Goal: Task Accomplishment & Management: Complete application form

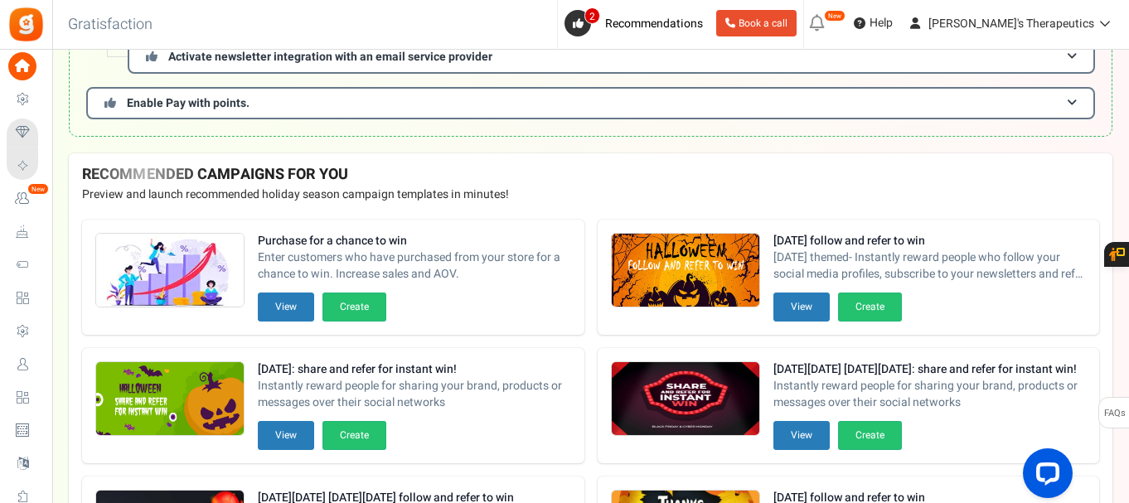
scroll to position [249, 0]
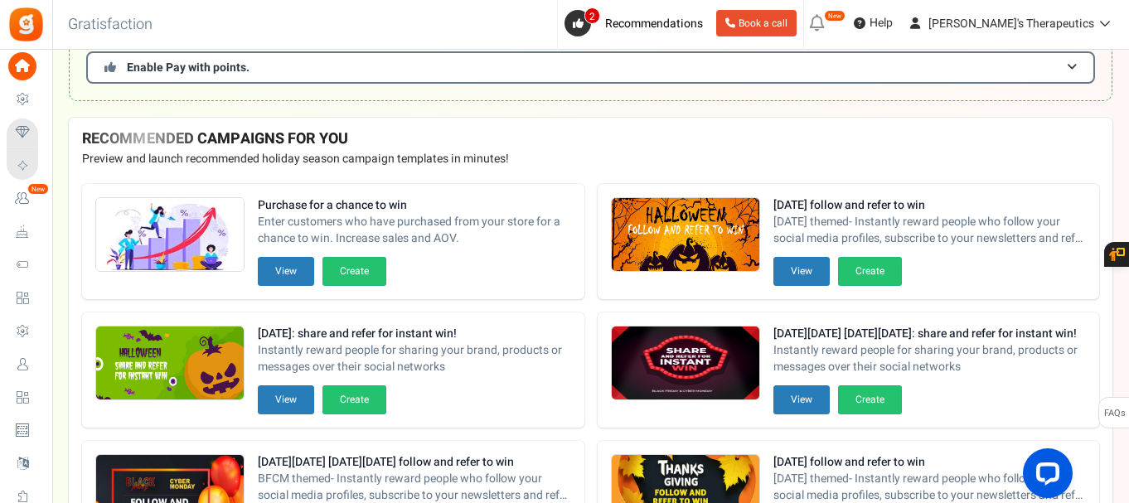
click at [668, 223] on img at bounding box center [686, 235] width 148 height 75
click at [810, 273] on button "View" at bounding box center [802, 271] width 56 height 29
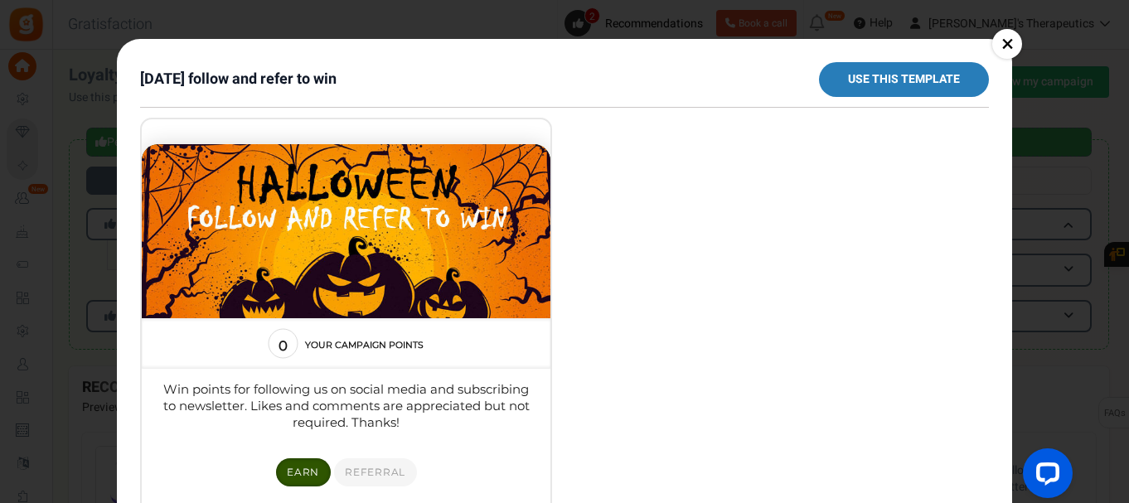
scroll to position [0, 0]
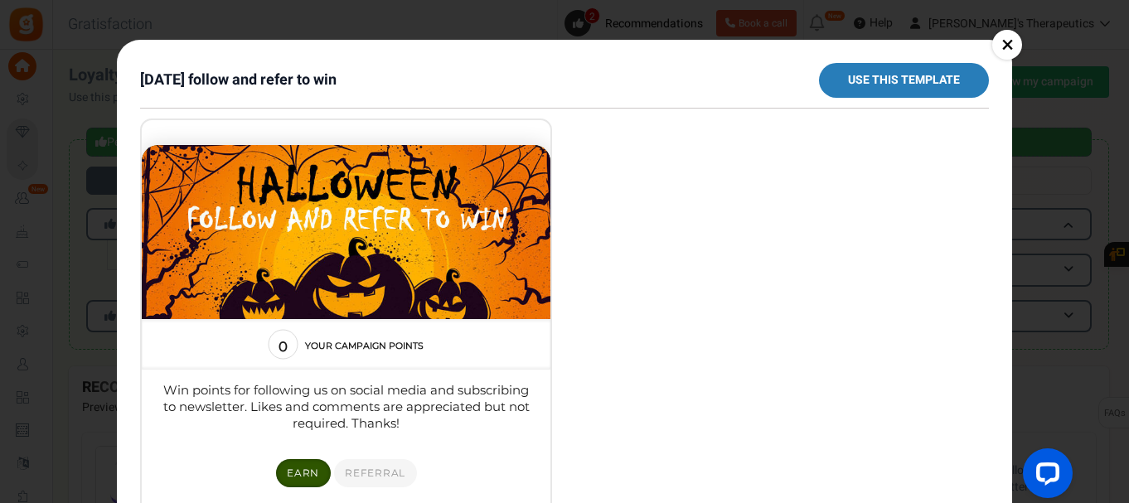
click at [1006, 47] on link "×" at bounding box center [1007, 45] width 30 height 30
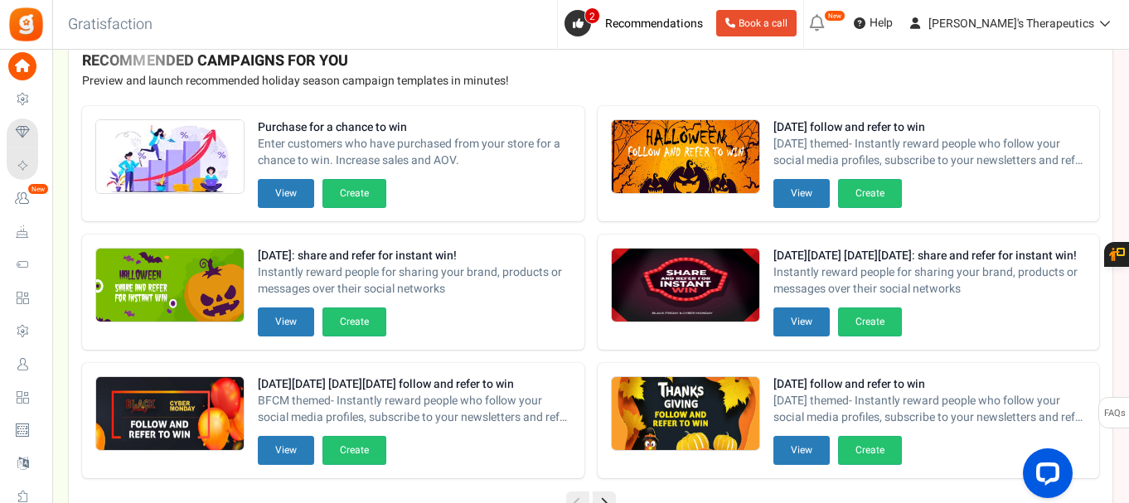
scroll to position [332, 0]
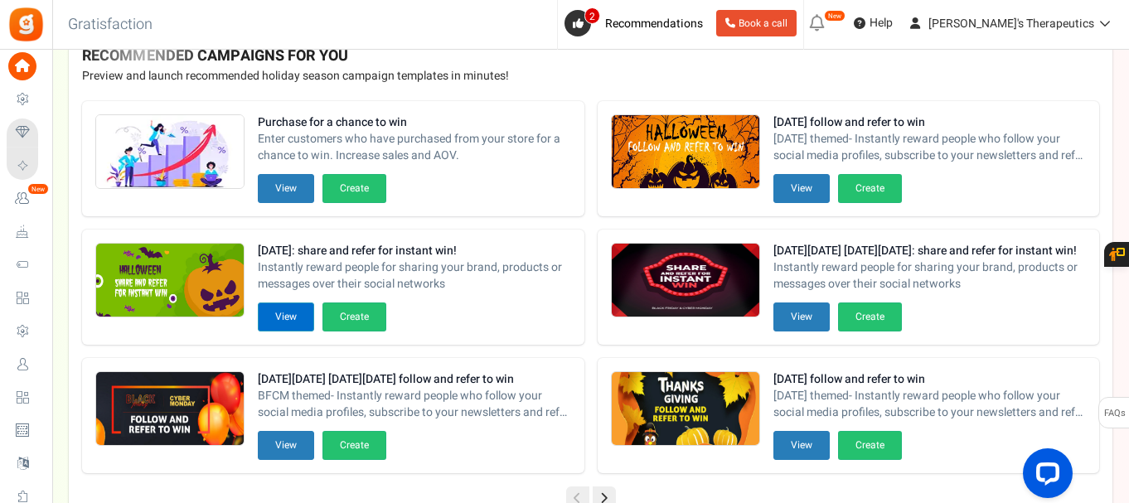
click at [279, 313] on button "View" at bounding box center [286, 317] width 56 height 29
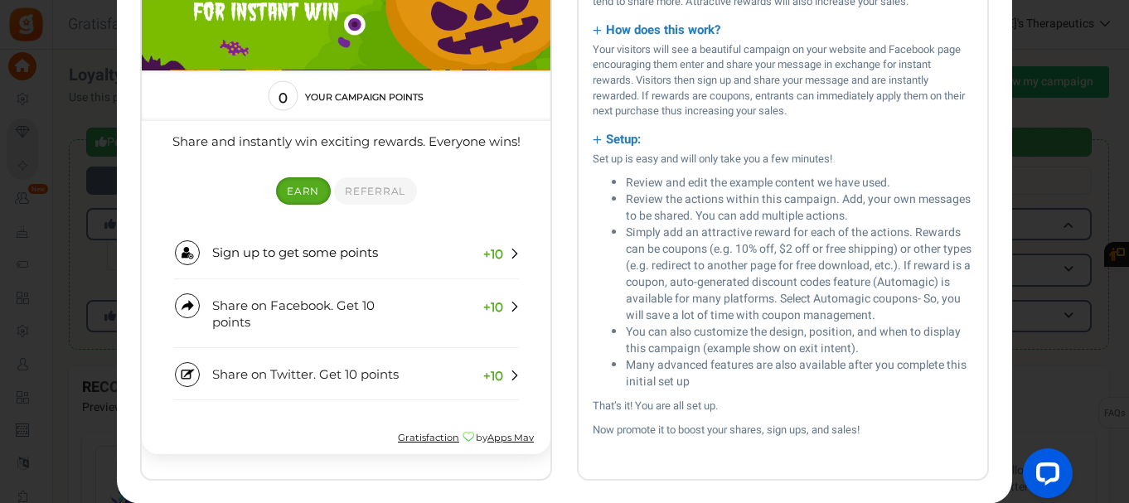
scroll to position [230, 0]
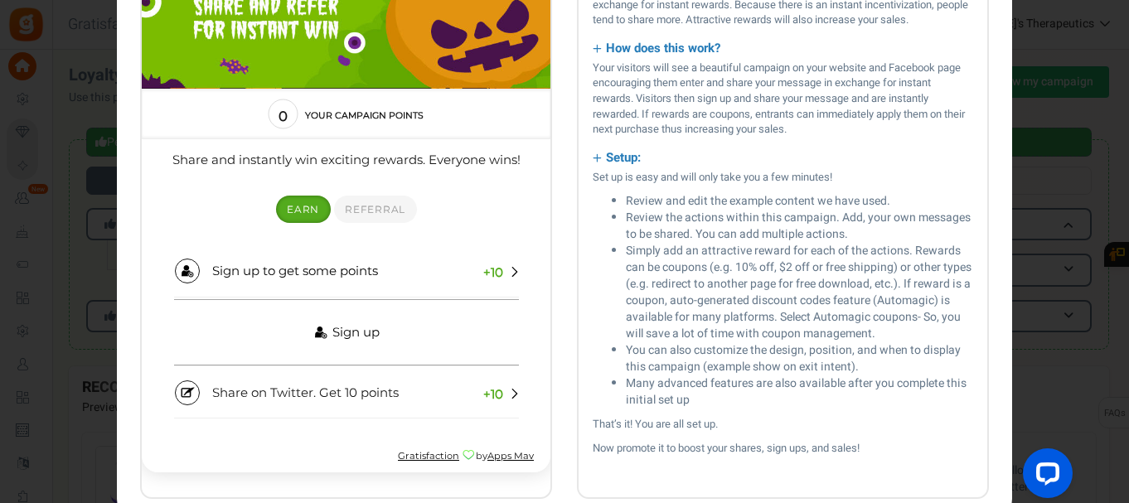
click at [347, 338] on span "Sign up" at bounding box center [355, 332] width 47 height 17
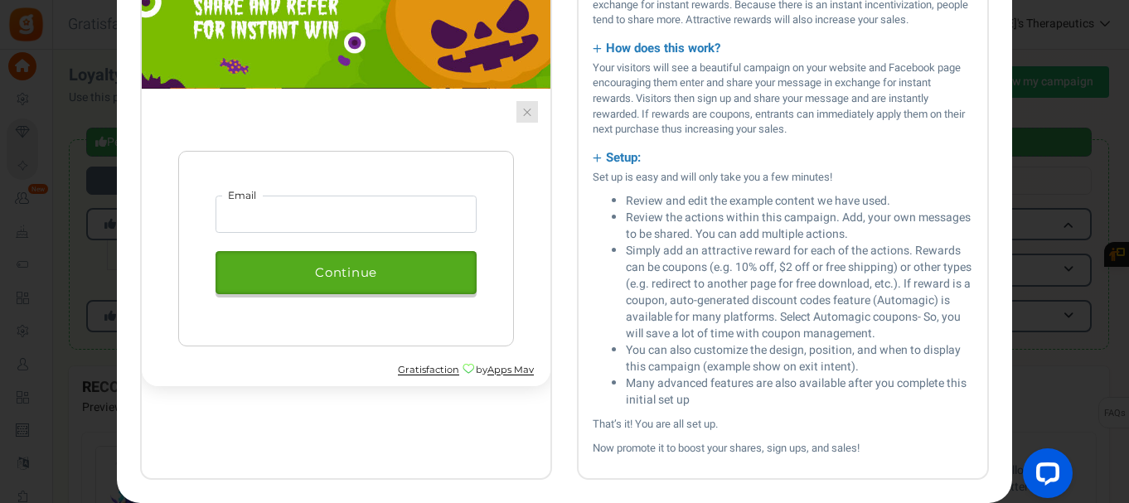
scroll to position [145, 0]
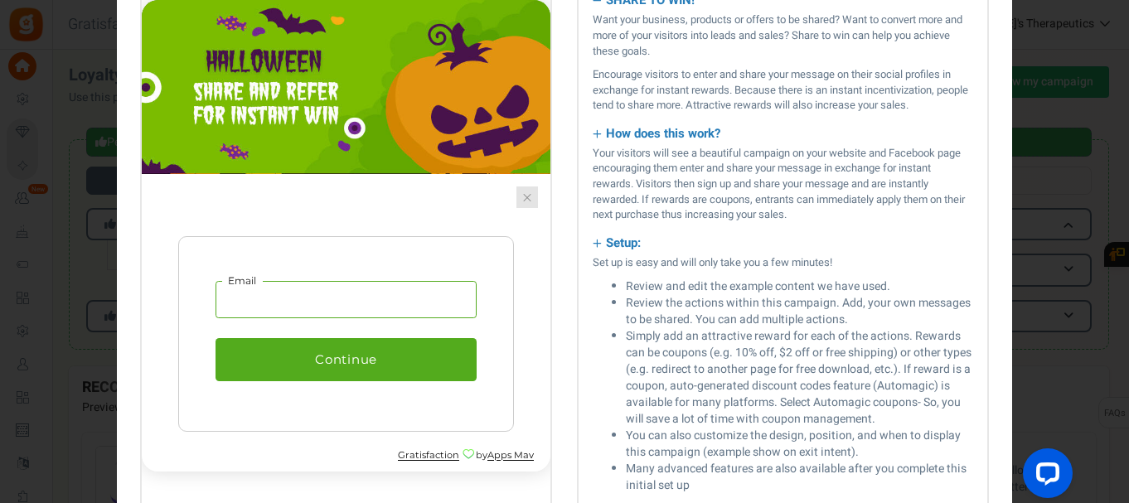
click at [308, 301] on input "email" at bounding box center [346, 300] width 261 height 38
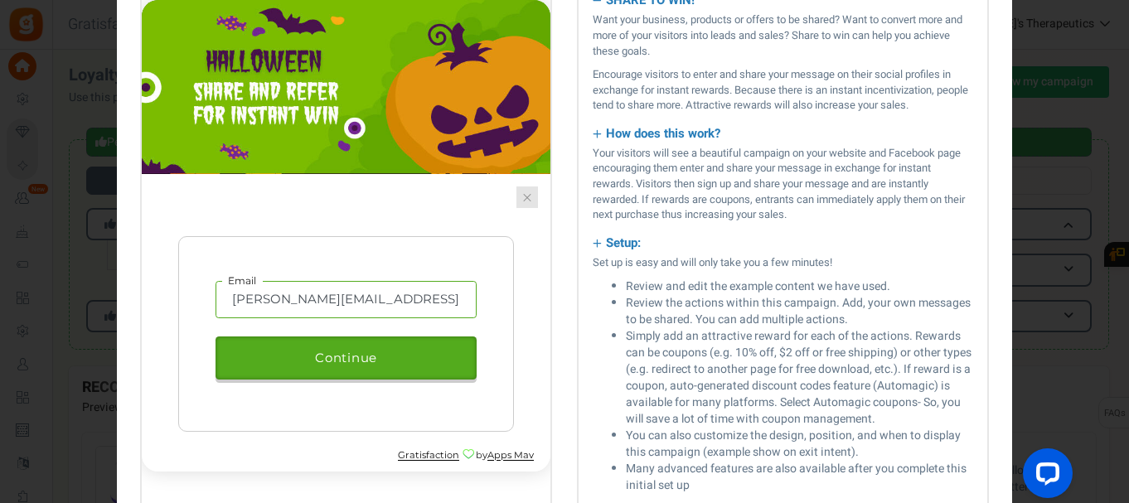
type input "[PERSON_NAME][EMAIL_ADDRESS][DOMAIN_NAME]"
click at [331, 356] on span "Continue" at bounding box center [346, 358] width 62 height 19
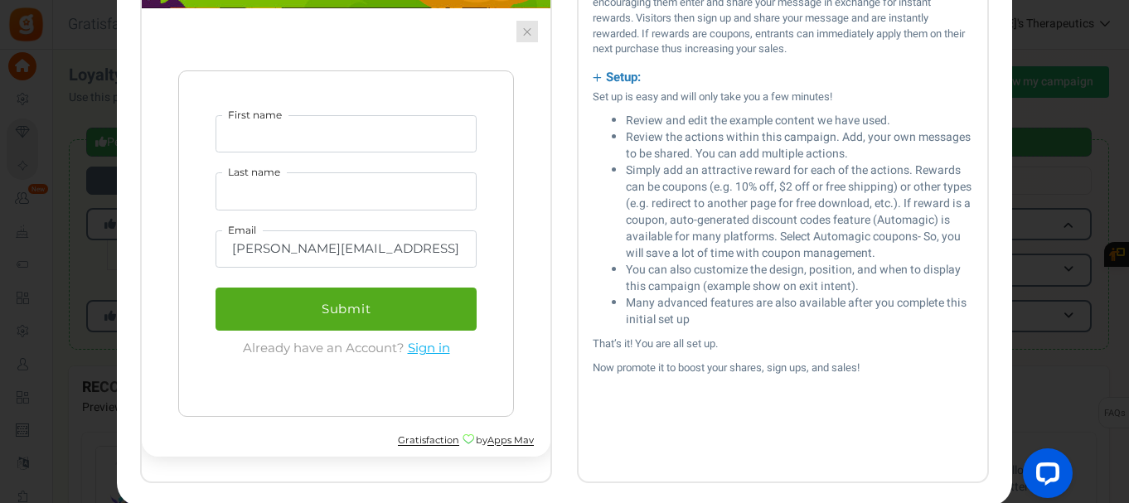
scroll to position [264, 0]
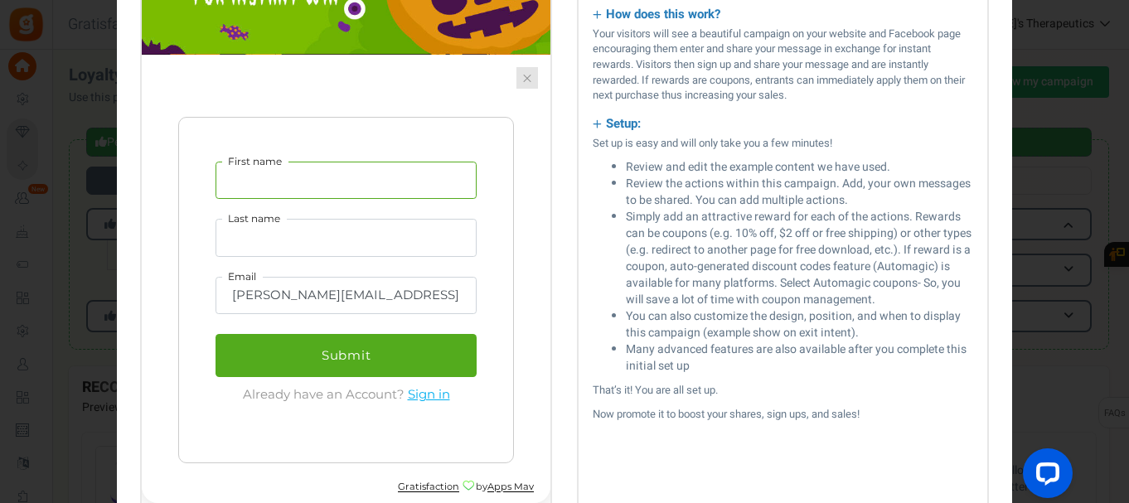
click at [306, 192] on input "First name" at bounding box center [346, 181] width 261 height 38
type input "[PERSON_NAME]"
click at [288, 250] on input "Last name" at bounding box center [346, 238] width 261 height 38
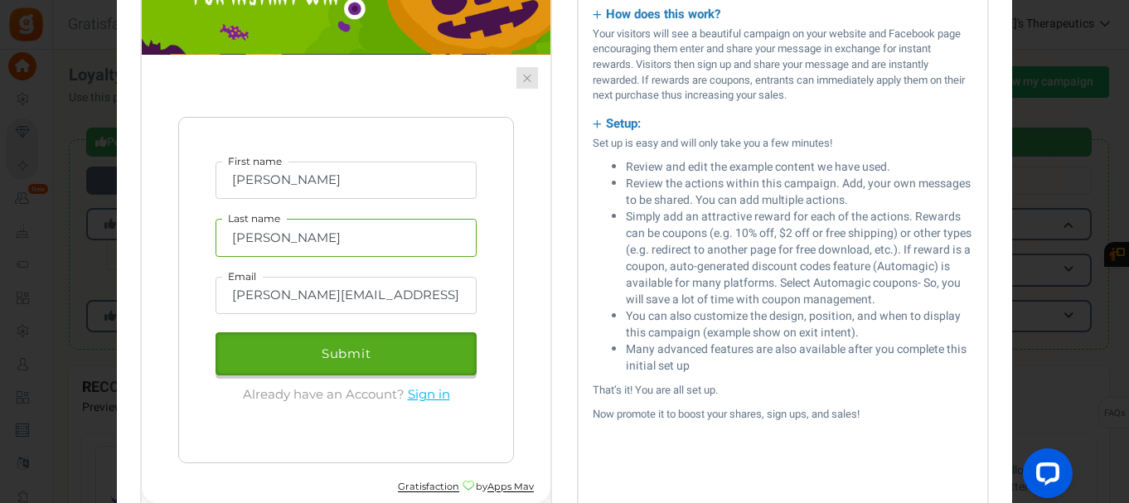
type input "[PERSON_NAME]"
click at [334, 352] on span "Submit" at bounding box center [347, 354] width 50 height 16
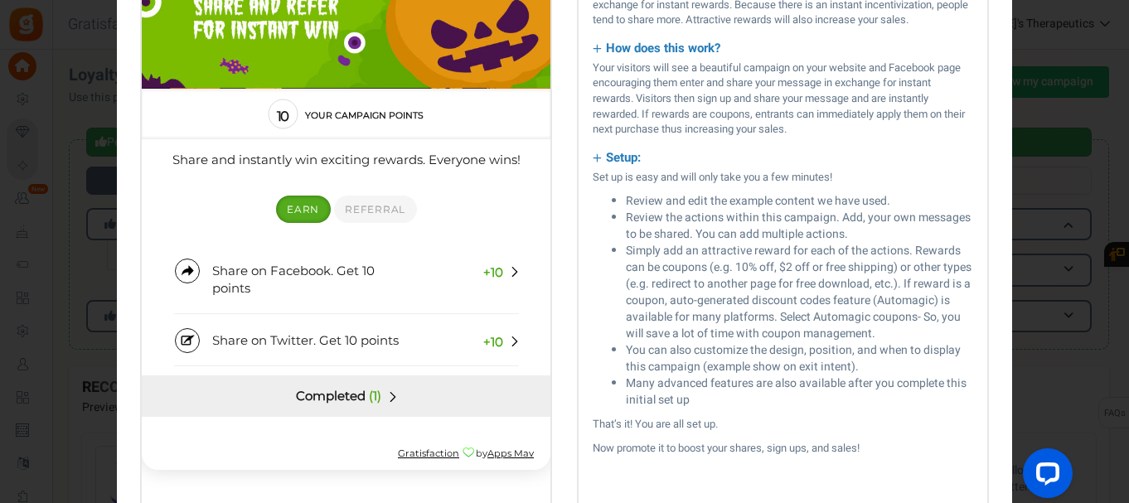
scroll to position [0, 0]
click at [392, 341] on span "Share on Twitter. Get 10 points" at bounding box center [305, 340] width 187 height 16
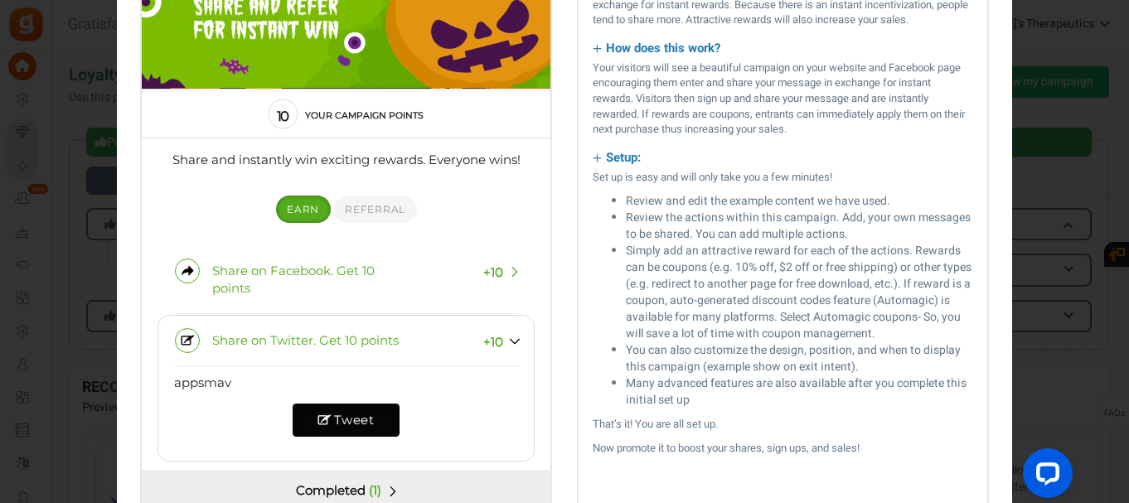
click at [309, 275] on span "Share on Facebook. Get 10 points" at bounding box center [293, 279] width 162 height 32
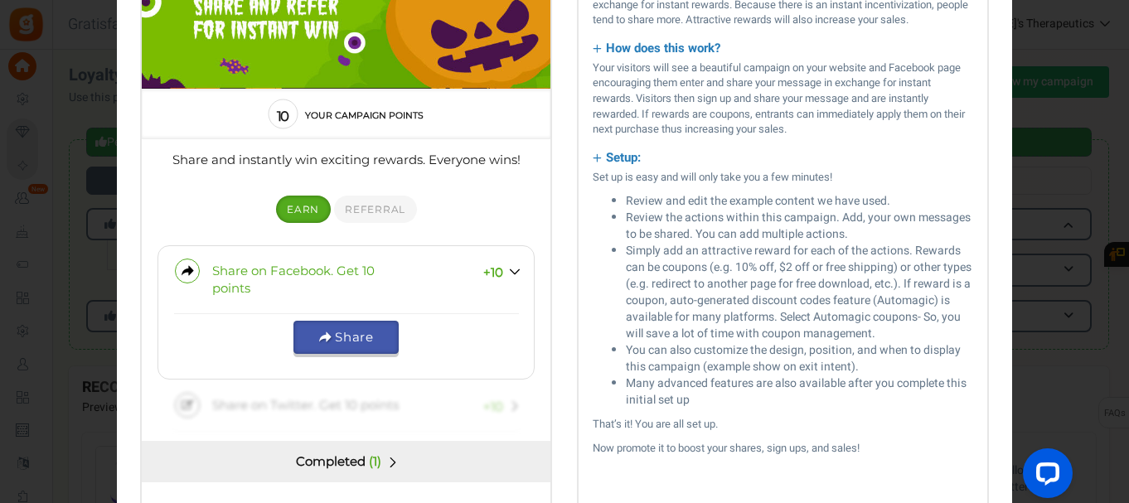
click at [333, 337] on link "Share" at bounding box center [345, 337] width 105 height 33
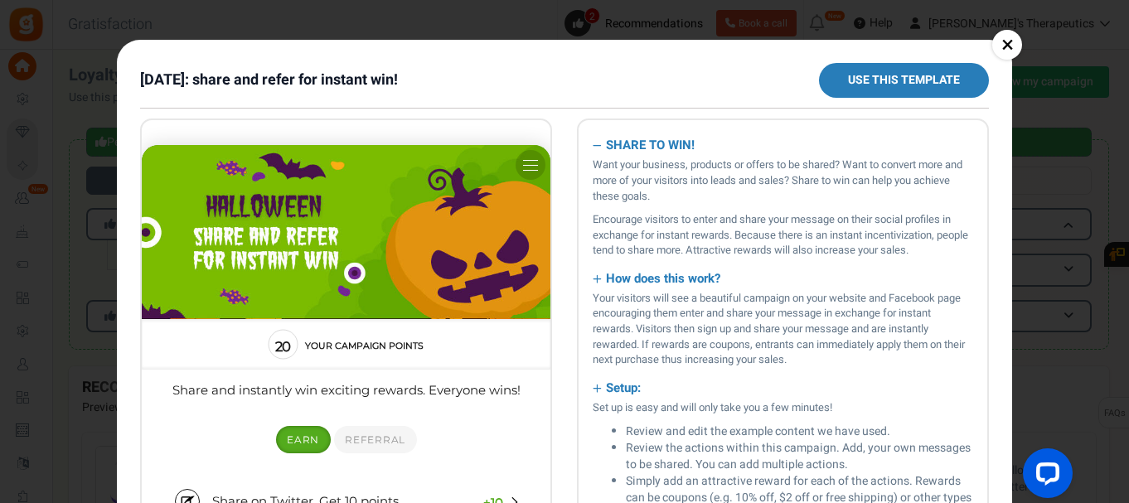
click at [1005, 45] on link "×" at bounding box center [1007, 45] width 30 height 30
